Goal: Navigation & Orientation: Find specific page/section

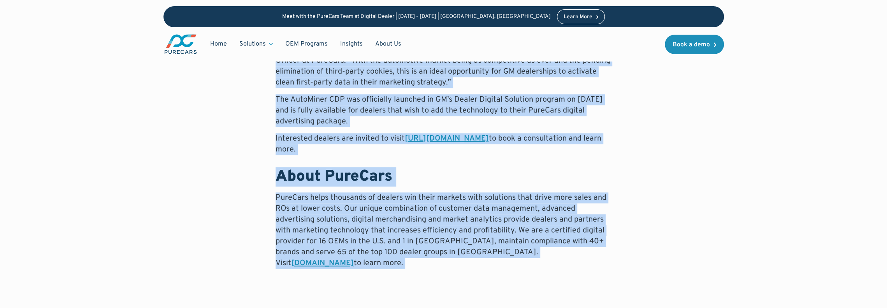
scroll to position [713, 0]
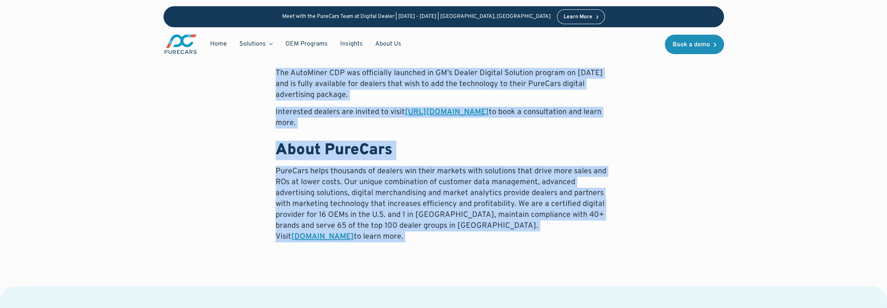
drag, startPoint x: 278, startPoint y: 176, endPoint x: 594, endPoint y: 253, distance: 325.6
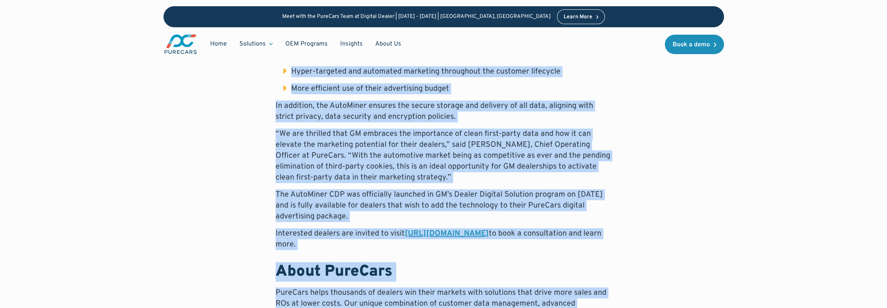
scroll to position [594, 0]
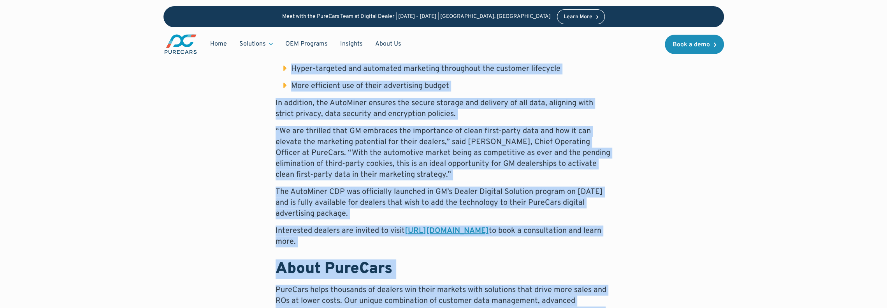
click at [488, 268] on h2 "About PureCars" at bounding box center [444, 269] width 336 height 19
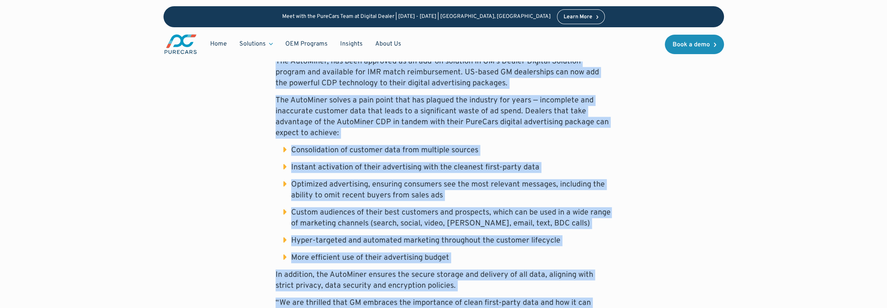
scroll to position [428, 0]
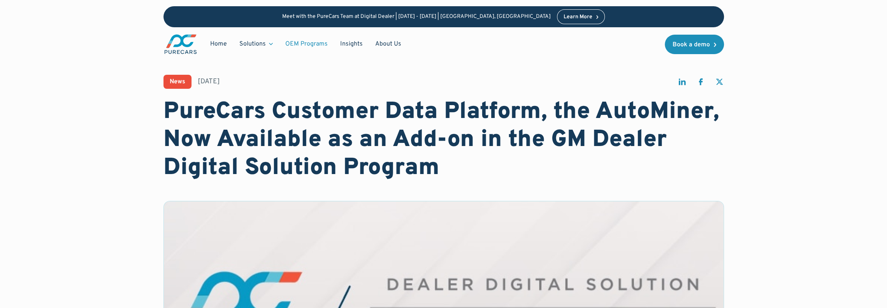
click at [307, 41] on link "OEM Programs" at bounding box center [306, 44] width 55 height 15
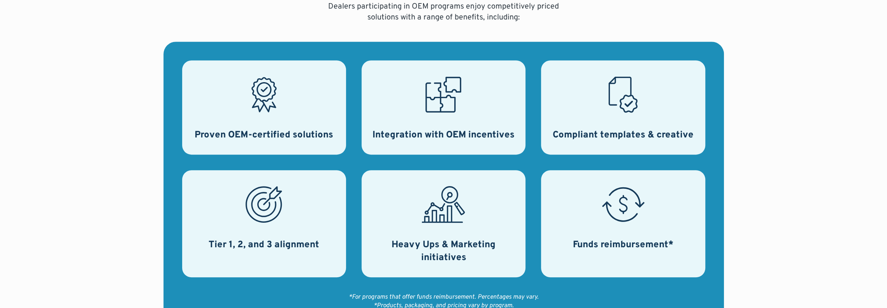
scroll to position [321, 0]
click at [292, 114] on div "Proven OEM-certified solutions" at bounding box center [264, 107] width 164 height 94
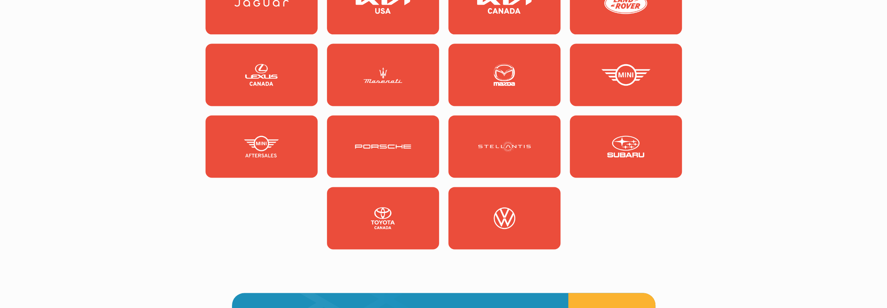
scroll to position [1158, 0]
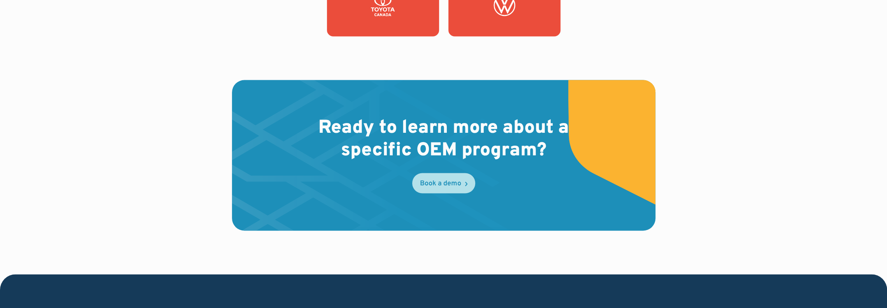
click at [452, 188] on link "Book a demo" at bounding box center [443, 183] width 63 height 20
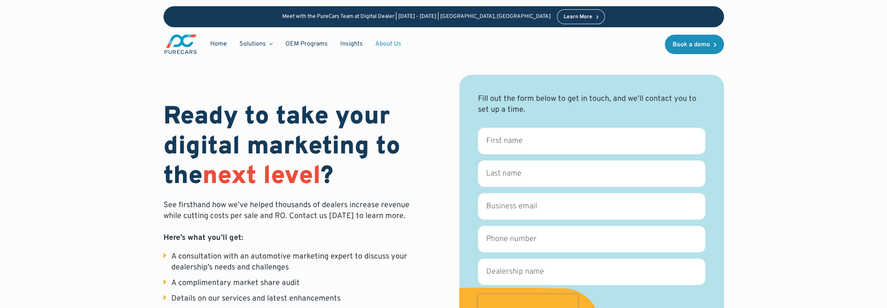
click at [387, 44] on link "About Us" at bounding box center [388, 44] width 39 height 15
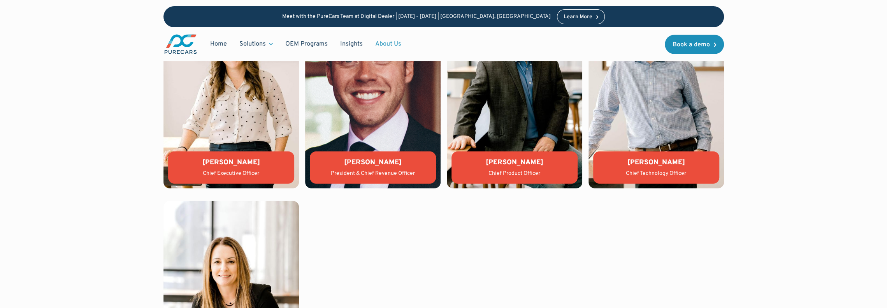
scroll to position [1762, 0]
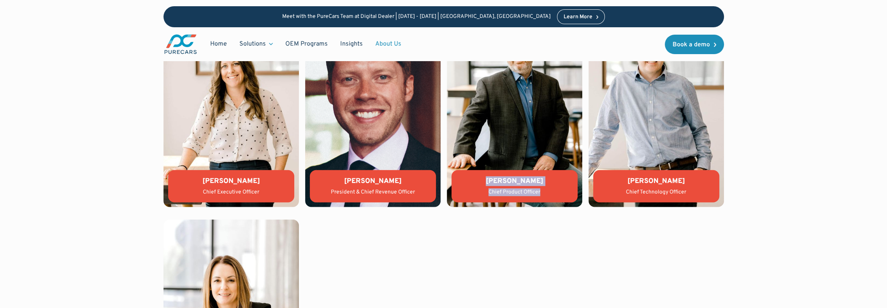
drag, startPoint x: 489, startPoint y: 177, endPoint x: 547, endPoint y: 190, distance: 59.1
click at [547, 190] on div "Matthew Groner Chief Product Officer" at bounding box center [515, 186] width 126 height 32
copy div "Matthew Groner Chief Product Officer"
click at [402, 233] on div "Lauren Donalson Chief Executive Officer Jason Wiley President & Chief Revenue O…" at bounding box center [444, 213] width 561 height 419
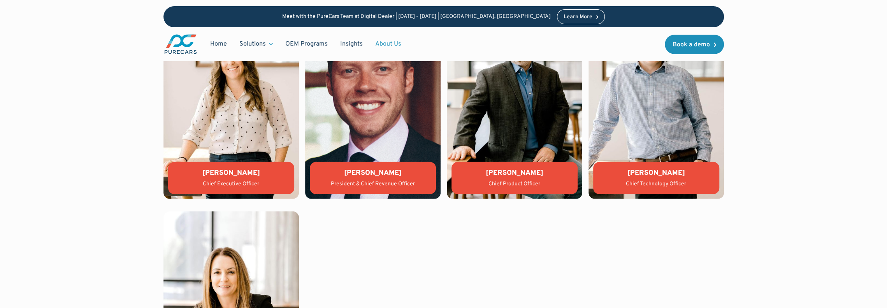
scroll to position [1781, 0]
